Goal: Task Accomplishment & Management: Manage account settings

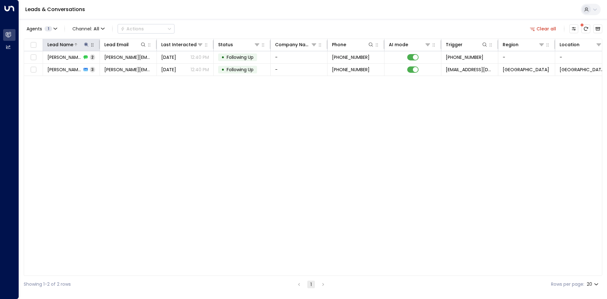
click at [89, 46] on icon at bounding box center [86, 44] width 5 height 5
drag, startPoint x: 126, startPoint y: 68, endPoint x: 101, endPoint y: 70, distance: 24.8
click at [126, 67] on icon "button" at bounding box center [125, 67] width 5 height 5
click at [99, 68] on input "text" at bounding box center [86, 68] width 87 height 12
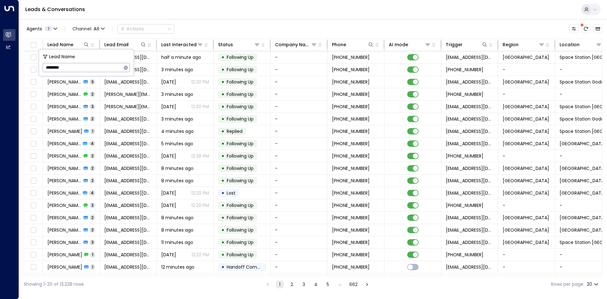
type input "*********"
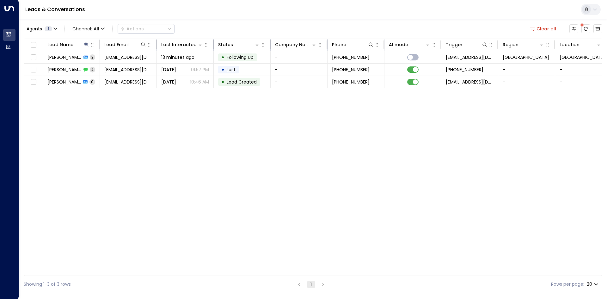
click at [104, 113] on div "Lead Name Lead Email Last Interacted Status Company Name Phone AI mode Trigger …" at bounding box center [313, 157] width 578 height 237
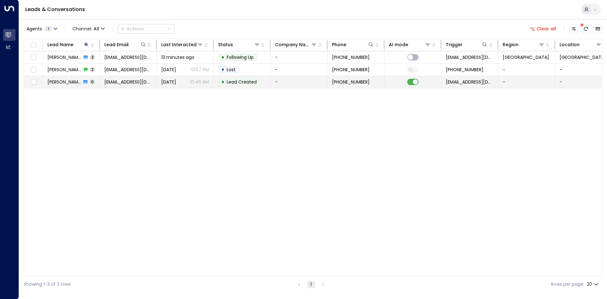
click at [420, 82] on td at bounding box center [412, 82] width 57 height 12
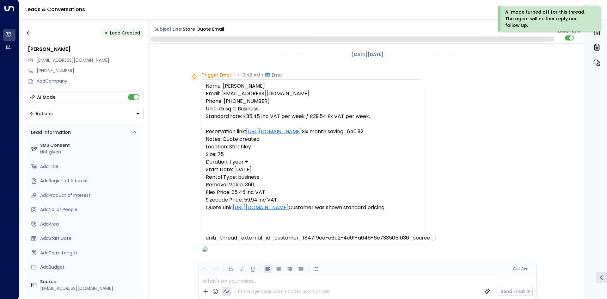
scroll to position [162, 0]
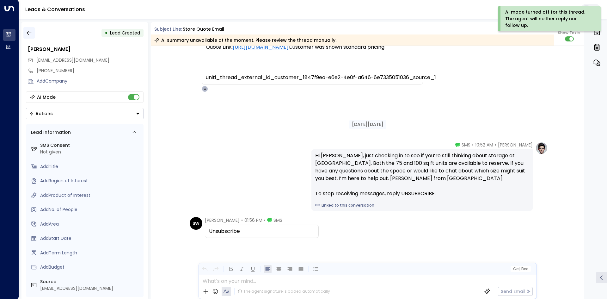
click at [30, 34] on icon "button" at bounding box center [29, 33] width 6 height 6
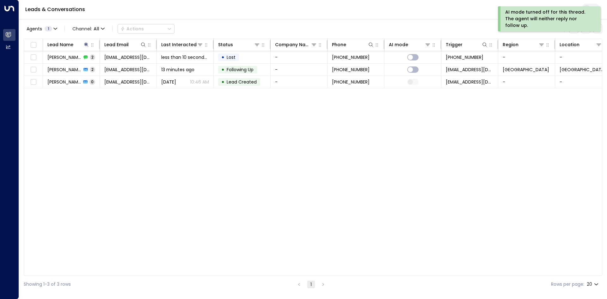
drag, startPoint x: 187, startPoint y: 136, endPoint x: 201, endPoint y: 103, distance: 36.2
click at [187, 133] on div "Lead Name Lead Email Last Interacted Status Company Name Phone AI mode Trigger …" at bounding box center [313, 157] width 578 height 237
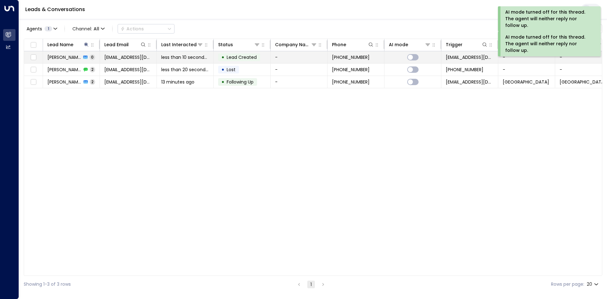
click at [224, 58] on span "Lead Created" at bounding box center [241, 57] width 34 height 6
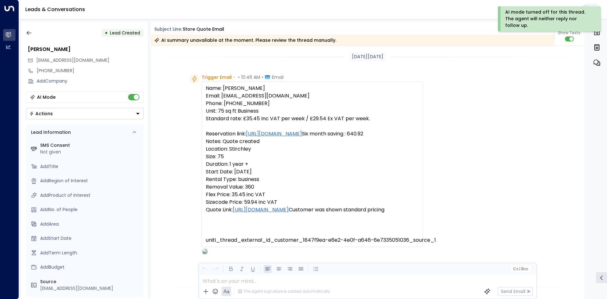
scroll to position [165, 0]
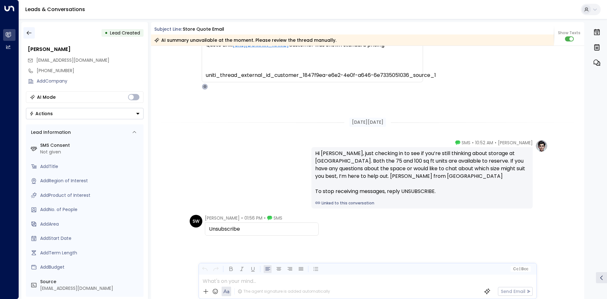
click at [28, 33] on icon "button" at bounding box center [29, 33] width 5 height 4
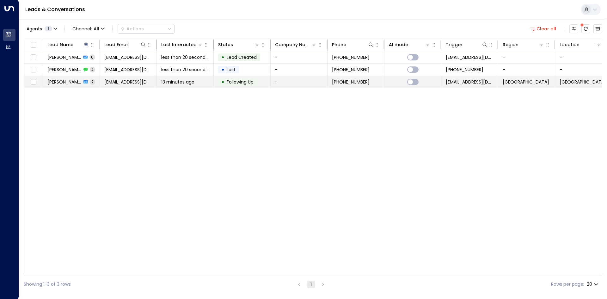
click at [192, 84] on span "13 minutes ago" at bounding box center [177, 82] width 33 height 6
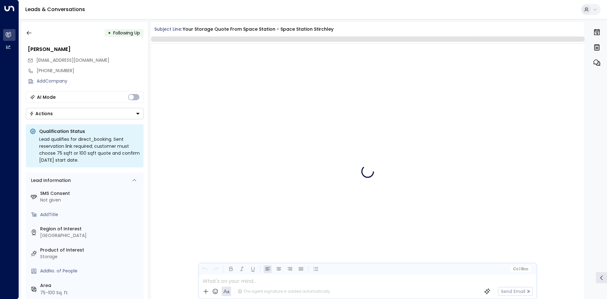
scroll to position [517, 0]
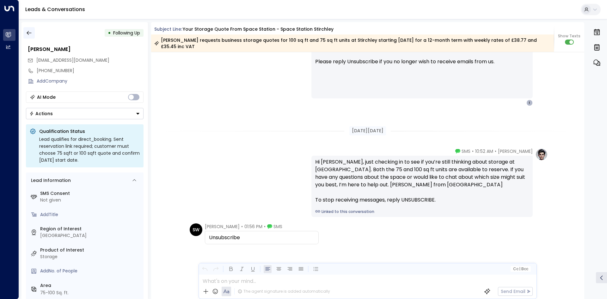
click at [27, 34] on icon "button" at bounding box center [29, 33] width 5 height 4
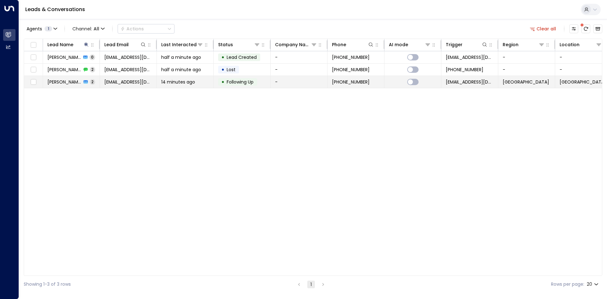
click at [229, 83] on span "Following Up" at bounding box center [240, 82] width 27 height 6
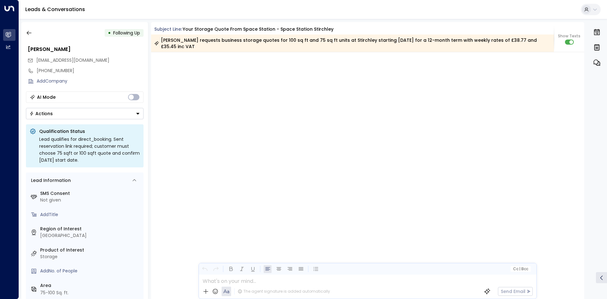
scroll to position [525, 0]
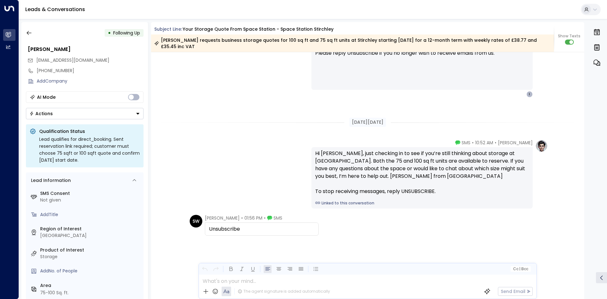
click at [138, 113] on icon "Button group with a nested menu" at bounding box center [137, 114] width 3 height 2
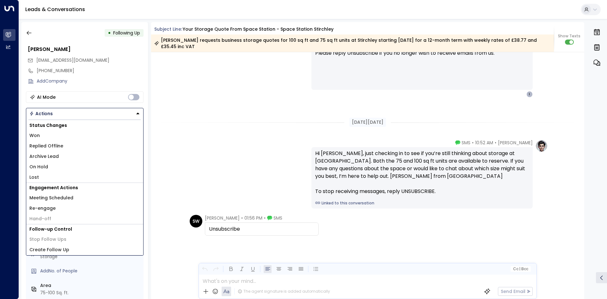
click at [48, 179] on li "Lost" at bounding box center [84, 177] width 117 height 10
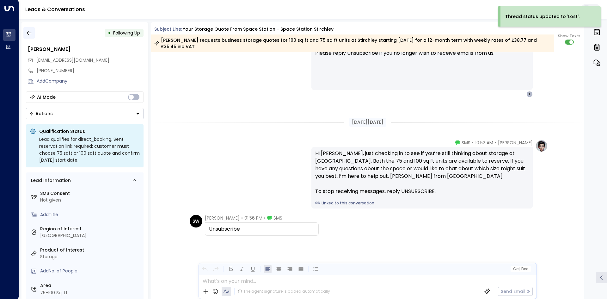
click at [32, 36] on icon "button" at bounding box center [29, 33] width 6 height 6
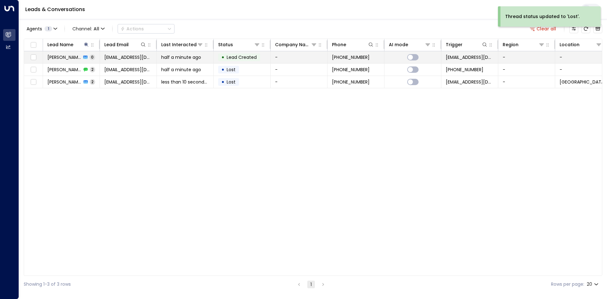
click at [134, 60] on span "[EMAIL_ADDRESS][DOMAIN_NAME]" at bounding box center [128, 57] width 48 height 6
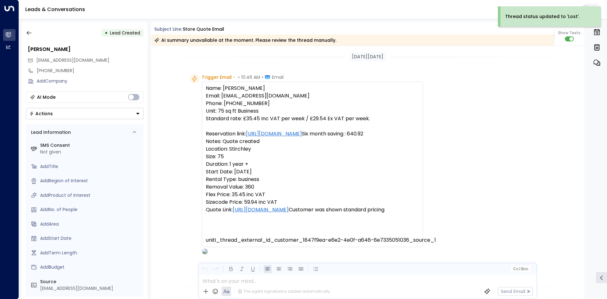
scroll to position [165, 0]
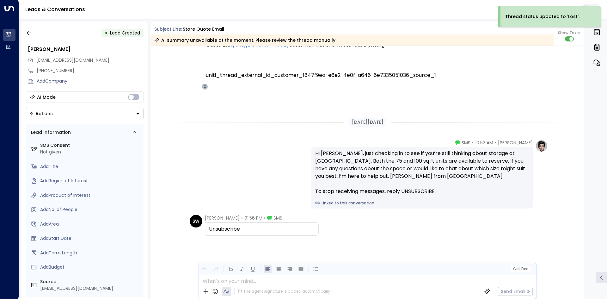
click at [138, 114] on icon "Button group with a nested menu" at bounding box center [138, 113] width 4 height 4
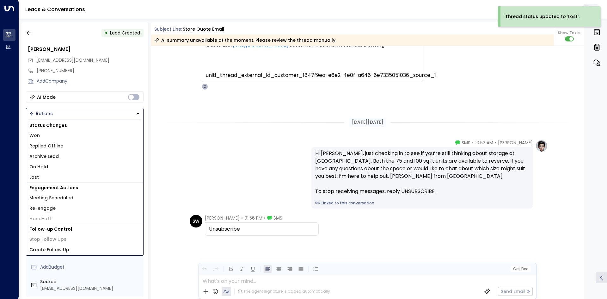
click at [54, 178] on li "Lost" at bounding box center [84, 177] width 117 height 10
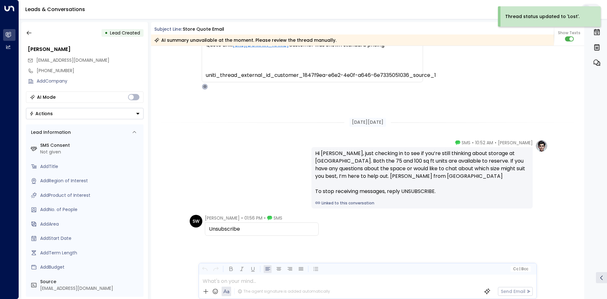
click at [170, 150] on div "[PERSON_NAME] • 10:52 AM • SMS Hi [PERSON_NAME], just checking in to see if you…" at bounding box center [367, 173] width 433 height 69
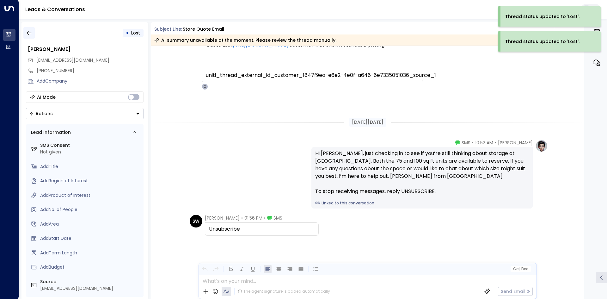
click at [33, 32] on button "button" at bounding box center [28, 32] width 11 height 11
